Goal: Transaction & Acquisition: Book appointment/travel/reservation

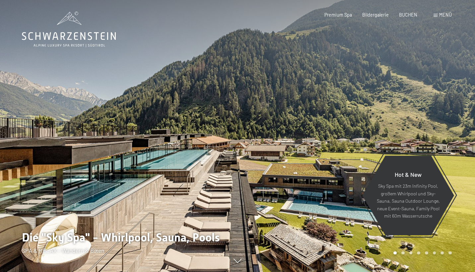
click at [444, 14] on span "Menü" at bounding box center [445, 15] width 13 height 6
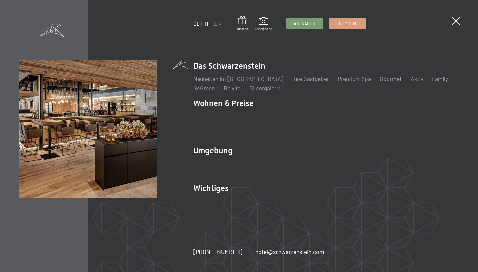
click at [208, 23] on link "IT" at bounding box center [207, 23] width 4 height 6
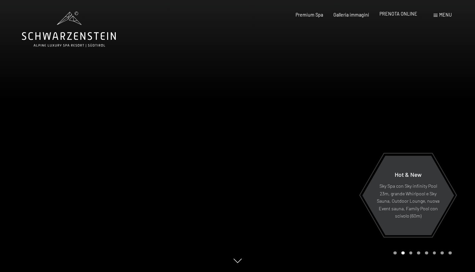
click at [403, 16] on span "PRENOTA ONLINE" at bounding box center [398, 14] width 38 height 6
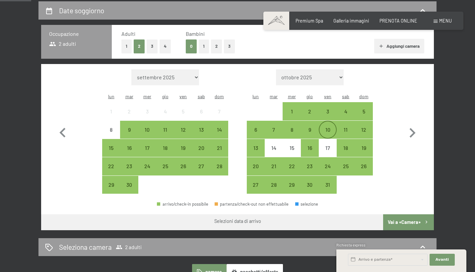
scroll to position [143, 0]
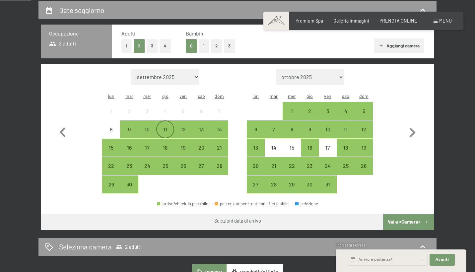
click at [163, 127] on div "11" at bounding box center [165, 135] width 17 height 17
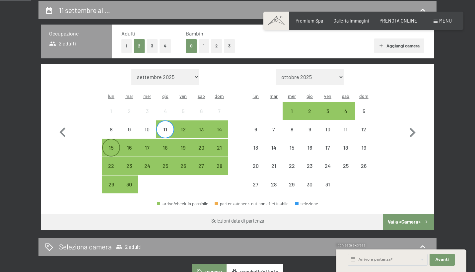
click at [111, 145] on div "15" at bounding box center [111, 153] width 17 height 17
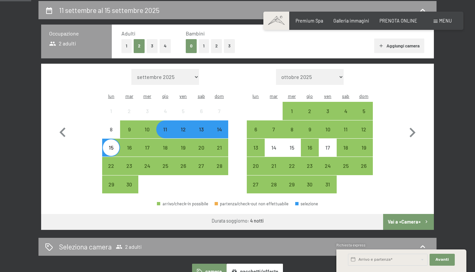
click at [411, 214] on button "Vai a «Camera»" at bounding box center [408, 222] width 51 height 16
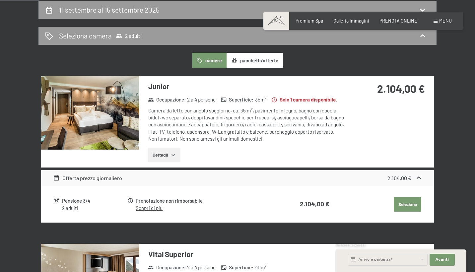
click at [142, 207] on link "Scopri di più" at bounding box center [149, 208] width 27 height 6
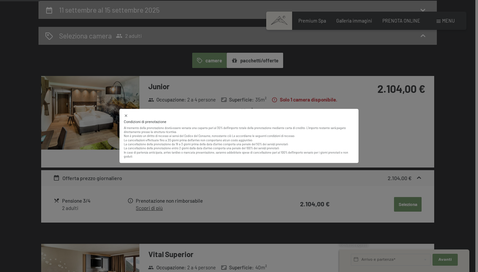
click at [242, 161] on div "Condizioni di prenotazione Al momento della prenotazione dovrà essere versata u…" at bounding box center [238, 136] width 239 height 54
click at [247, 174] on div "Condizioni di prenotazione Al momento della prenotazione dovrà essere versata u…" at bounding box center [239, 136] width 478 height 272
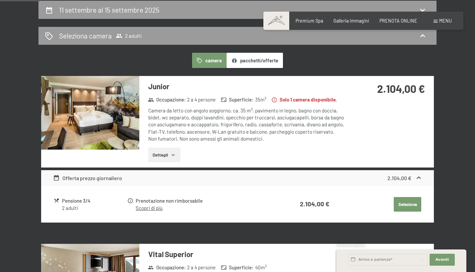
click at [166, 151] on button "Dettagli" at bounding box center [164, 155] width 32 height 15
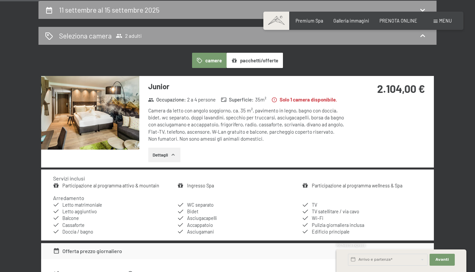
click at [166, 151] on button "Dettagli" at bounding box center [164, 155] width 32 height 15
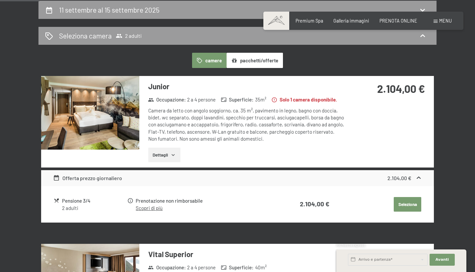
click at [76, 202] on div "Pensione 3/4" at bounding box center [94, 201] width 65 height 8
click at [61, 209] on div "Pensione 3/4 2 adulti" at bounding box center [90, 204] width 73 height 15
click at [55, 198] on icon at bounding box center [57, 201] width 6 height 6
click at [78, 179] on div "Offerta prezzo giornaliero" at bounding box center [87, 178] width 69 height 8
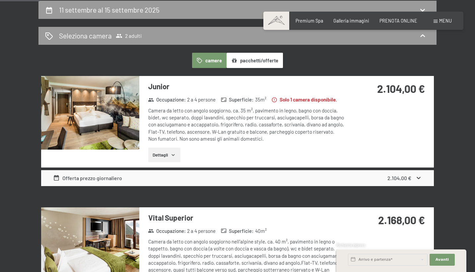
click at [388, 182] on div "Offerta prezzo giornaliero 2.104,00 €" at bounding box center [237, 178] width 393 height 16
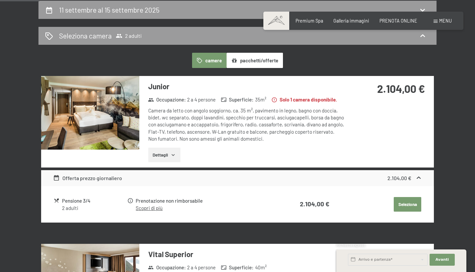
click at [405, 199] on button "Seleziona" at bounding box center [408, 204] width 28 height 15
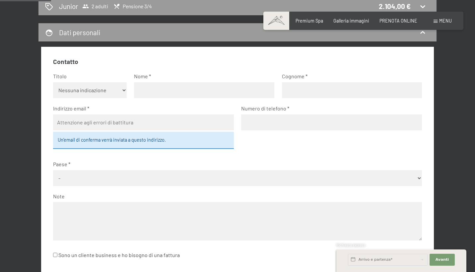
scroll to position [70, 0]
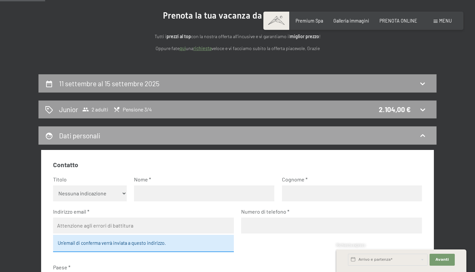
click at [404, 135] on div "Dati personali" at bounding box center [237, 136] width 385 height 10
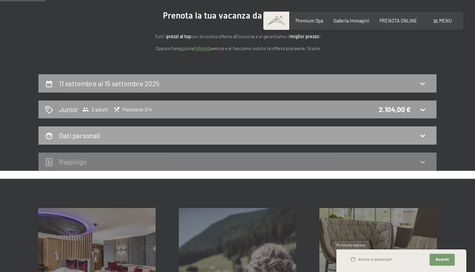
click at [414, 131] on div "Dati personali" at bounding box center [237, 136] width 385 height 10
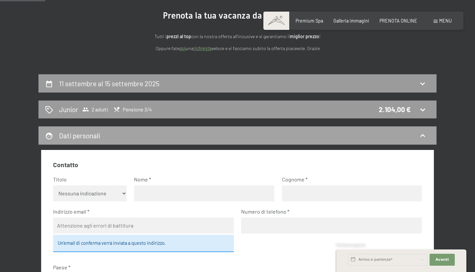
click at [414, 131] on div "Dati personali" at bounding box center [237, 136] width 385 height 10
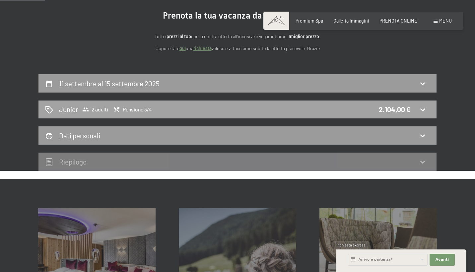
click at [395, 112] on div "2.104,00 €" at bounding box center [395, 109] width 32 height 10
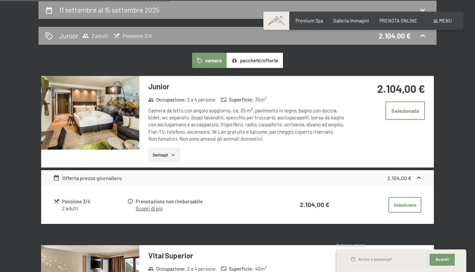
click at [213, 61] on button "camere" at bounding box center [209, 60] width 34 height 15
click at [243, 62] on button "pacchetti/offerte" at bounding box center [254, 60] width 56 height 15
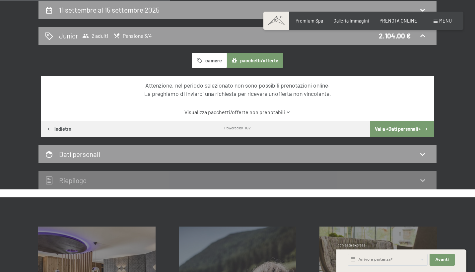
click at [213, 61] on button "camere" at bounding box center [209, 60] width 34 height 15
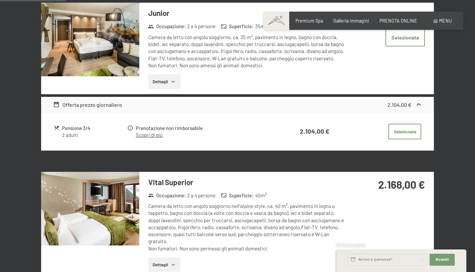
scroll to position [217, 0]
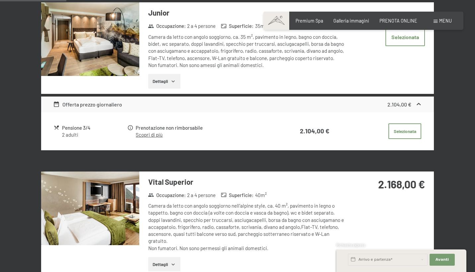
click at [65, 134] on div "2 adulti" at bounding box center [94, 134] width 65 height 7
click at [57, 125] on icon at bounding box center [56, 127] width 5 height 4
click at [79, 126] on div "Pensione 3/4" at bounding box center [94, 128] width 65 height 8
click at [91, 127] on div "Pensione 3/4" at bounding box center [94, 128] width 65 height 8
click at [57, 103] on icon at bounding box center [56, 104] width 7 height 7
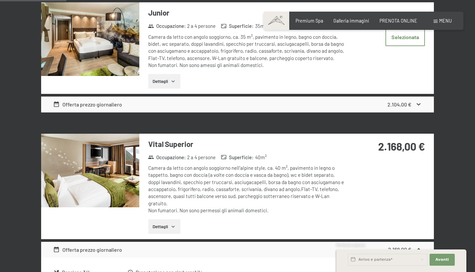
click at [57, 103] on icon at bounding box center [56, 104] width 7 height 7
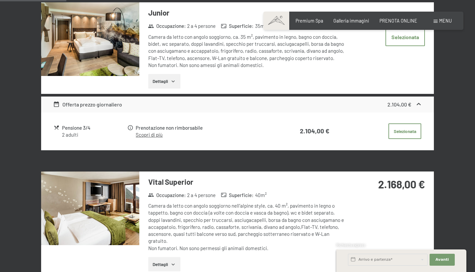
click at [140, 127] on div "Prenotazione non rimborsabile" at bounding box center [205, 128] width 138 height 8
click at [142, 133] on link "Scopri di più" at bounding box center [149, 135] width 27 height 6
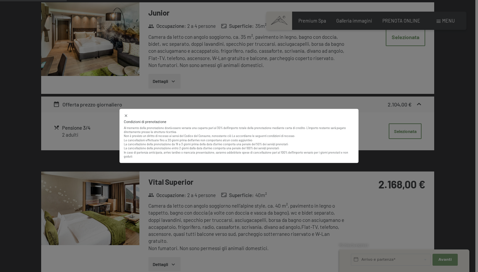
click at [106, 127] on div "Condizioni di prenotazione Al momento della prenotazione dovrà essere versata u…" at bounding box center [239, 136] width 478 height 272
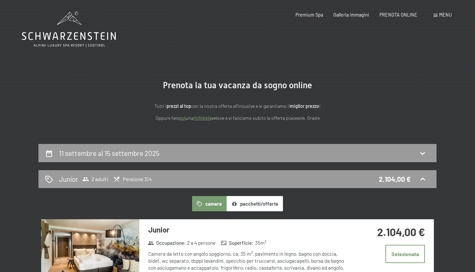
scroll to position [0, 0]
click at [305, 14] on span "Premium Spa" at bounding box center [309, 14] width 28 height 6
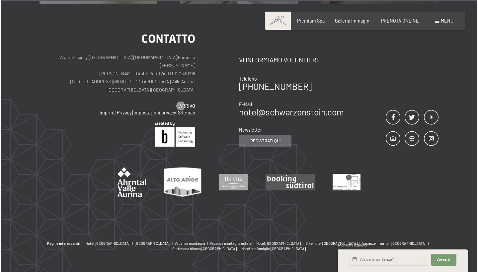
scroll to position [3580, 0]
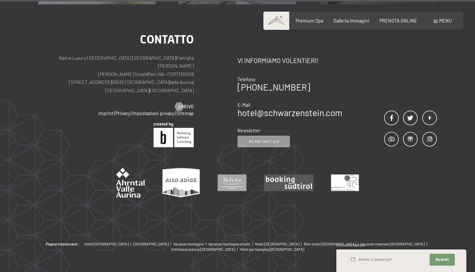
click at [437, 24] on div "Prenotazione Richiesta Premium Spa Galleria immagini PRENOTA ONLINE Menu DE IT …" at bounding box center [363, 21] width 176 height 7
click at [442, 22] on span "Menu" at bounding box center [445, 21] width 13 height 6
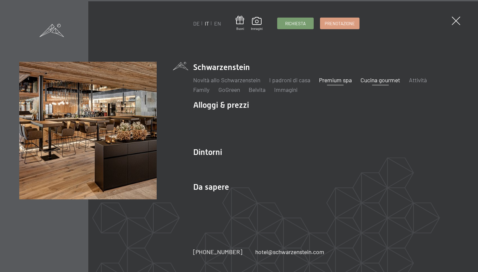
click at [395, 77] on link "Cucina gourmet" at bounding box center [379, 79] width 39 height 7
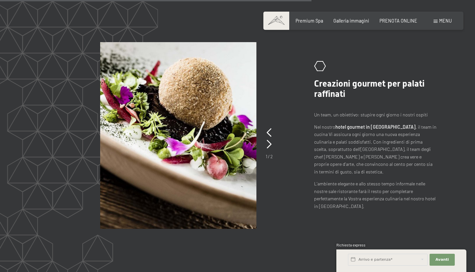
scroll to position [1133, 0]
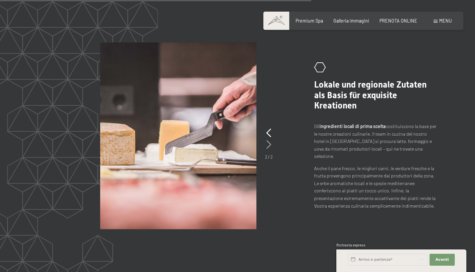
click at [269, 143] on icon at bounding box center [268, 144] width 5 height 9
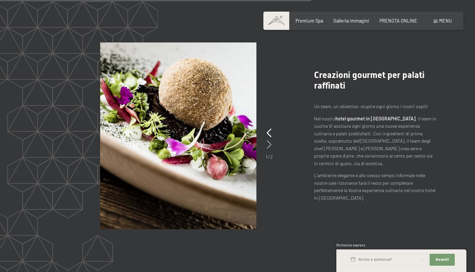
click at [269, 143] on icon at bounding box center [269, 144] width 5 height 9
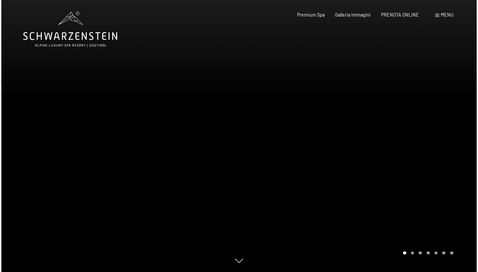
scroll to position [0, 0]
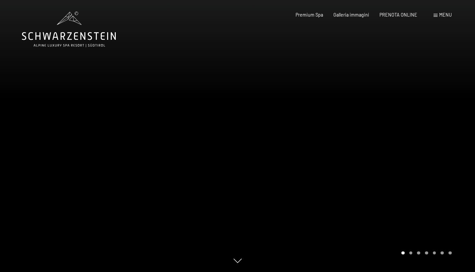
click at [444, 18] on div "Prenotazione Richiesta Premium Spa Galleria immagini PRENOTA ONLINE Menu DE IT …" at bounding box center [363, 15] width 176 height 7
click at [442, 16] on span "Menu" at bounding box center [445, 15] width 13 height 6
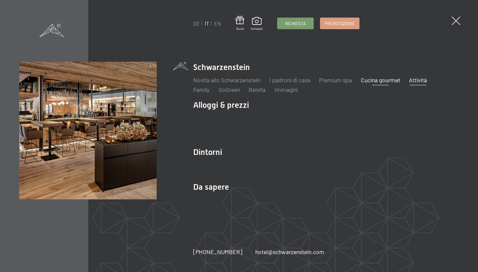
click at [423, 77] on link "Attività" at bounding box center [418, 79] width 18 height 7
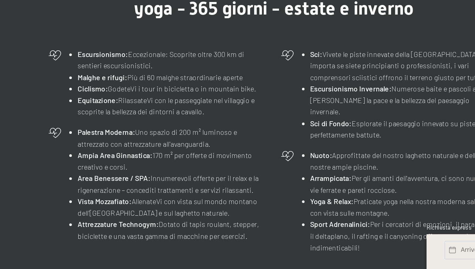
scroll to position [168, 0]
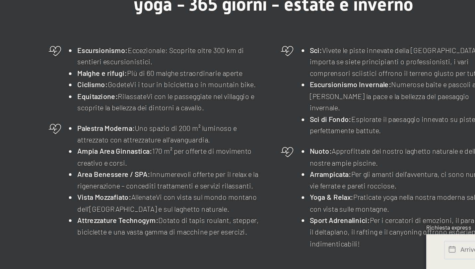
click at [158, 77] on div "Vacanza attiva - hotel benessere - fitness center - sala yoga - 365 giorni - es…" at bounding box center [238, 168] width 336 height 183
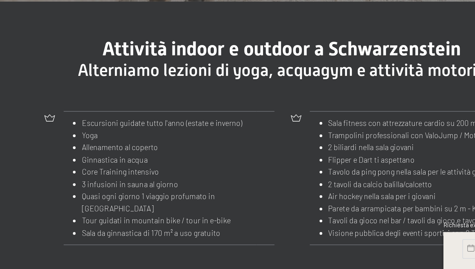
scroll to position [560, 0]
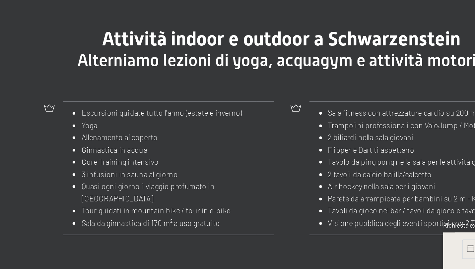
click at [128, 193] on li "Ginnastica in acqua" at bounding box center [165, 197] width 101 height 8
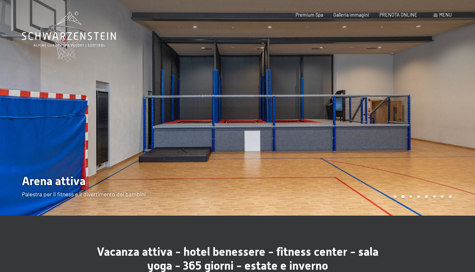
scroll to position [0, 0]
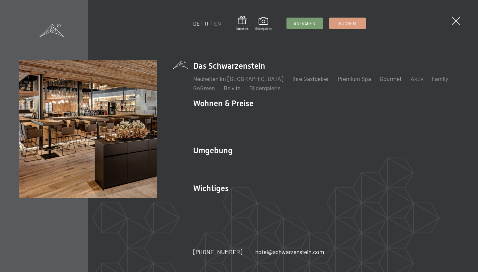
click at [206, 24] on link "IT" at bounding box center [207, 23] width 4 height 6
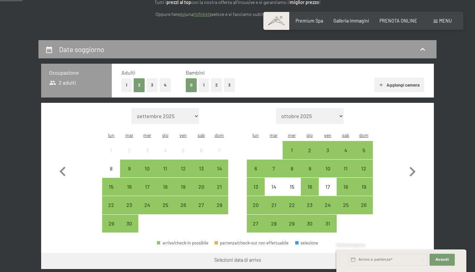
scroll to position [104, 0]
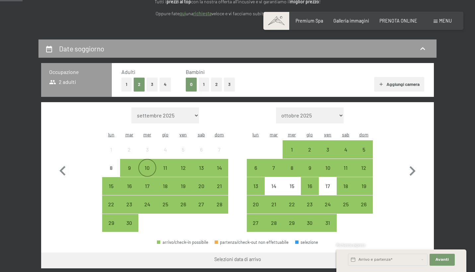
click at [150, 165] on div "10" at bounding box center [147, 173] width 17 height 17
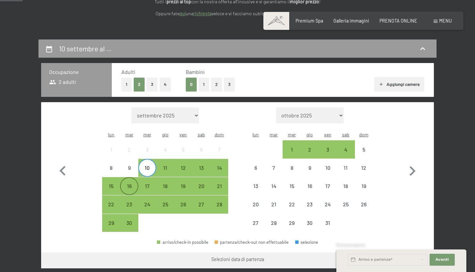
click at [131, 183] on div "16" at bounding box center [129, 191] width 17 height 17
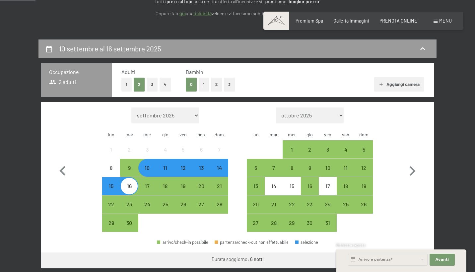
scroll to position [121, 0]
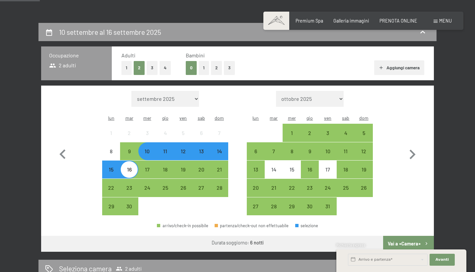
click at [416, 236] on button "Vai a «Camera»" at bounding box center [408, 244] width 51 height 16
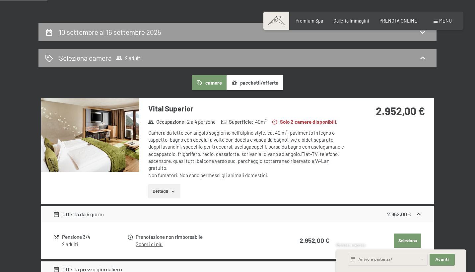
scroll to position [143, 0]
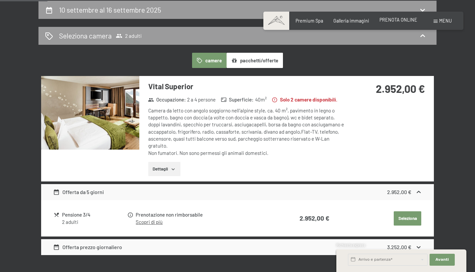
click at [401, 18] on span "PRENOTA ONLINE" at bounding box center [398, 20] width 38 height 6
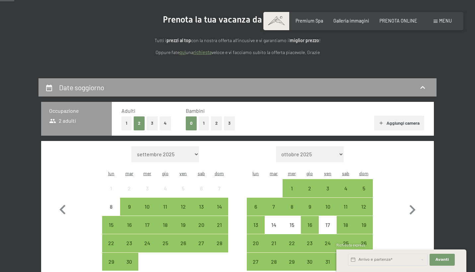
scroll to position [66, 0]
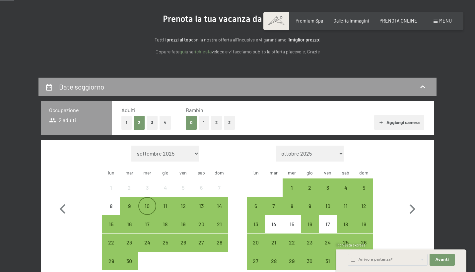
click at [149, 203] on div "10" at bounding box center [147, 211] width 17 height 17
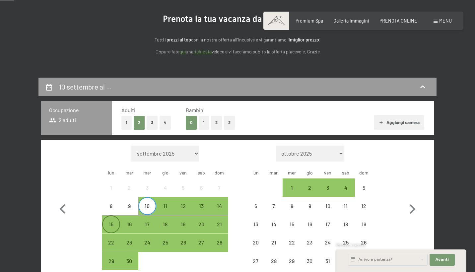
click at [114, 222] on div "15" at bounding box center [111, 230] width 17 height 17
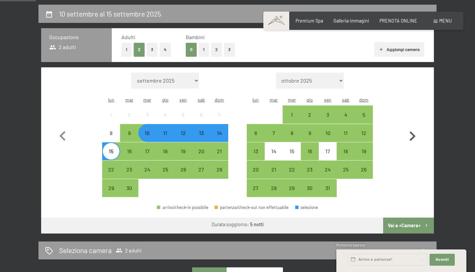
scroll to position [141, 0]
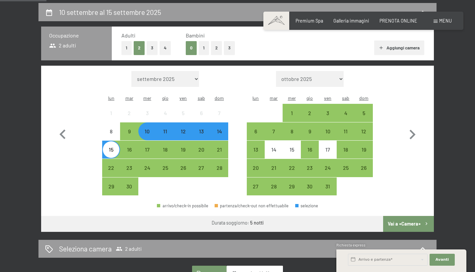
click at [402, 216] on button "Vai a «Camera»" at bounding box center [408, 224] width 51 height 16
